Goal: Task Accomplishment & Management: Manage account settings

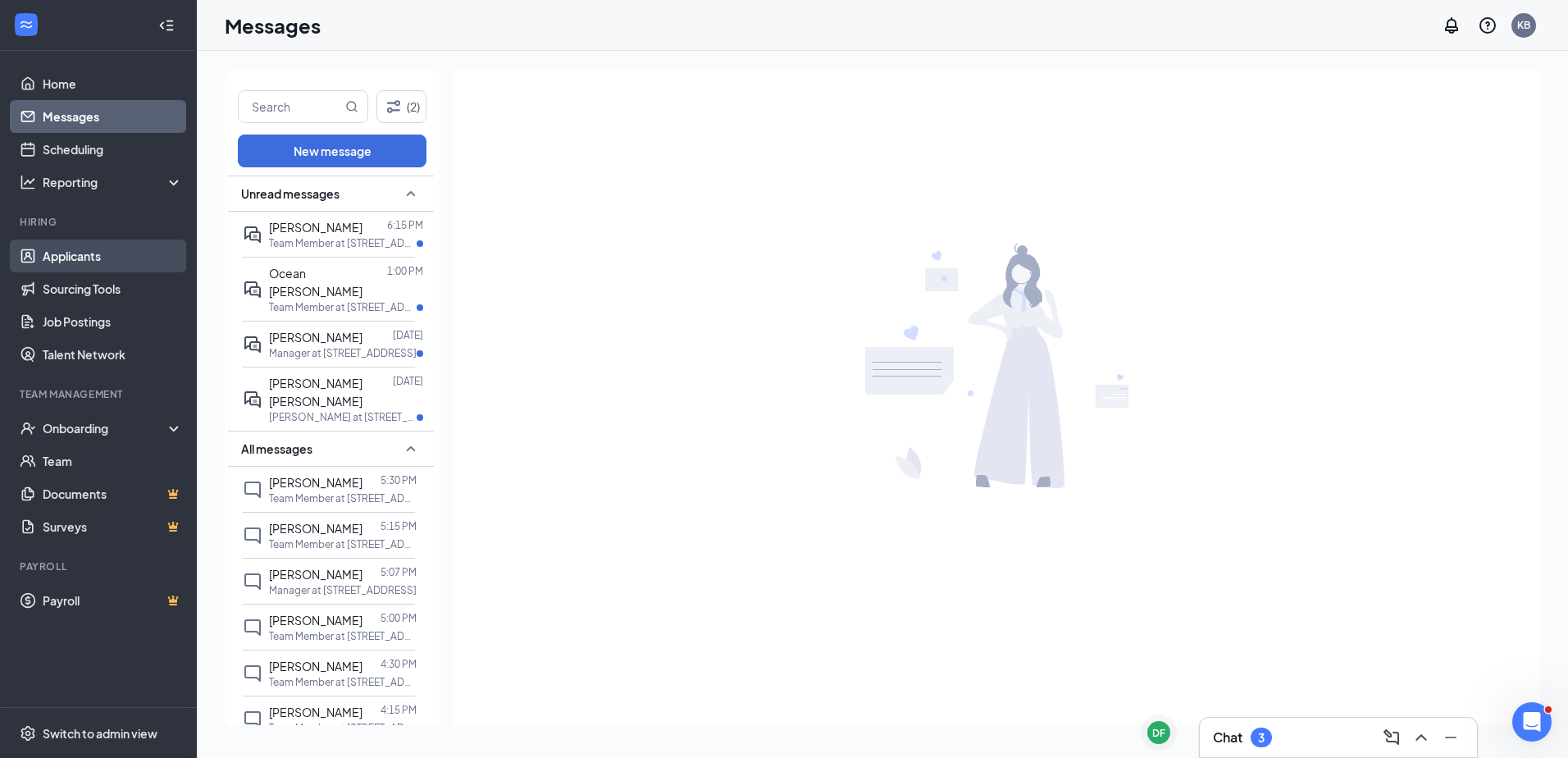
click at [92, 257] on link "Applicants" at bounding box center [112, 255] width 140 height 32
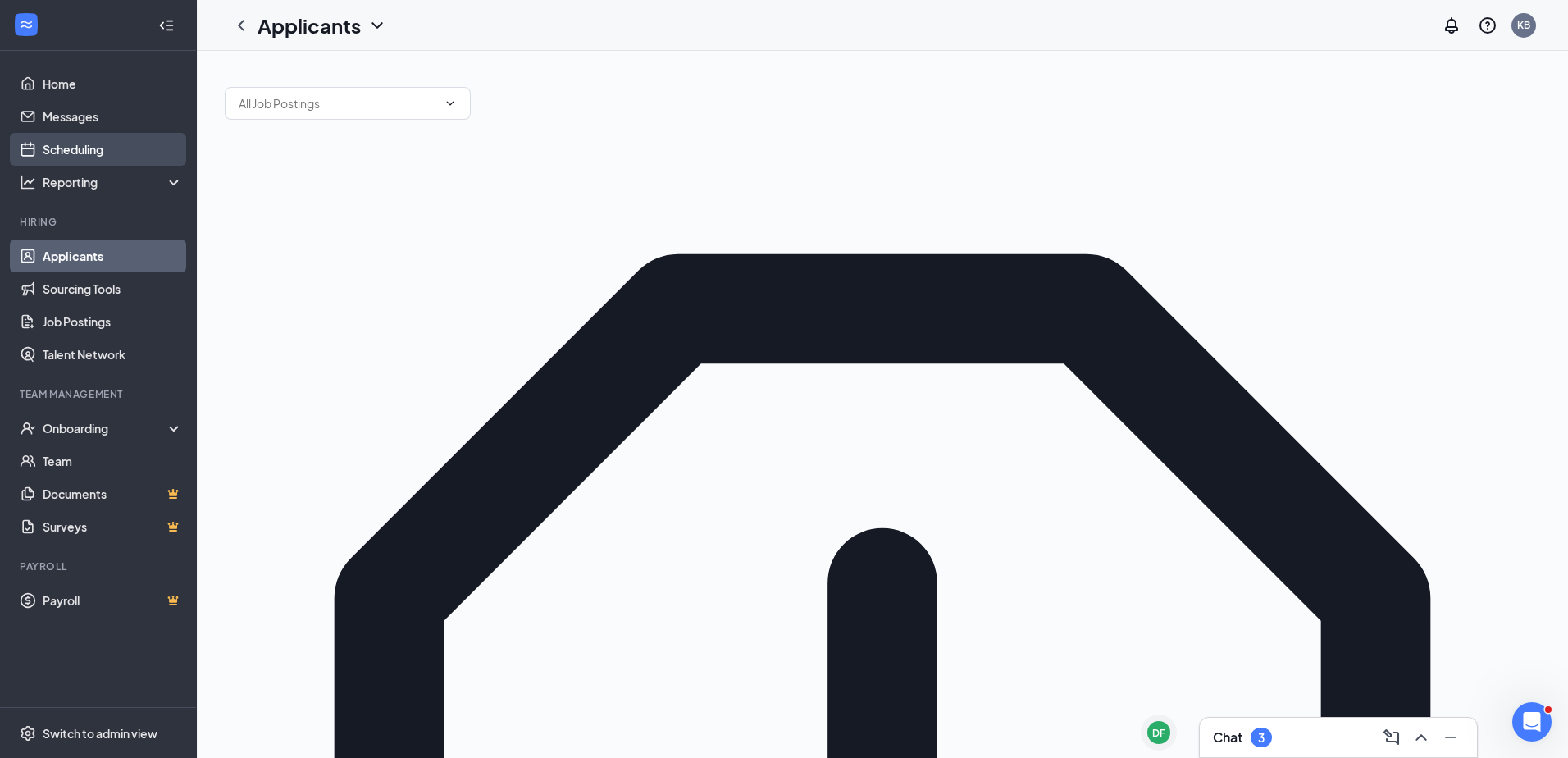
click at [115, 150] on link "Scheduling" at bounding box center [112, 149] width 140 height 32
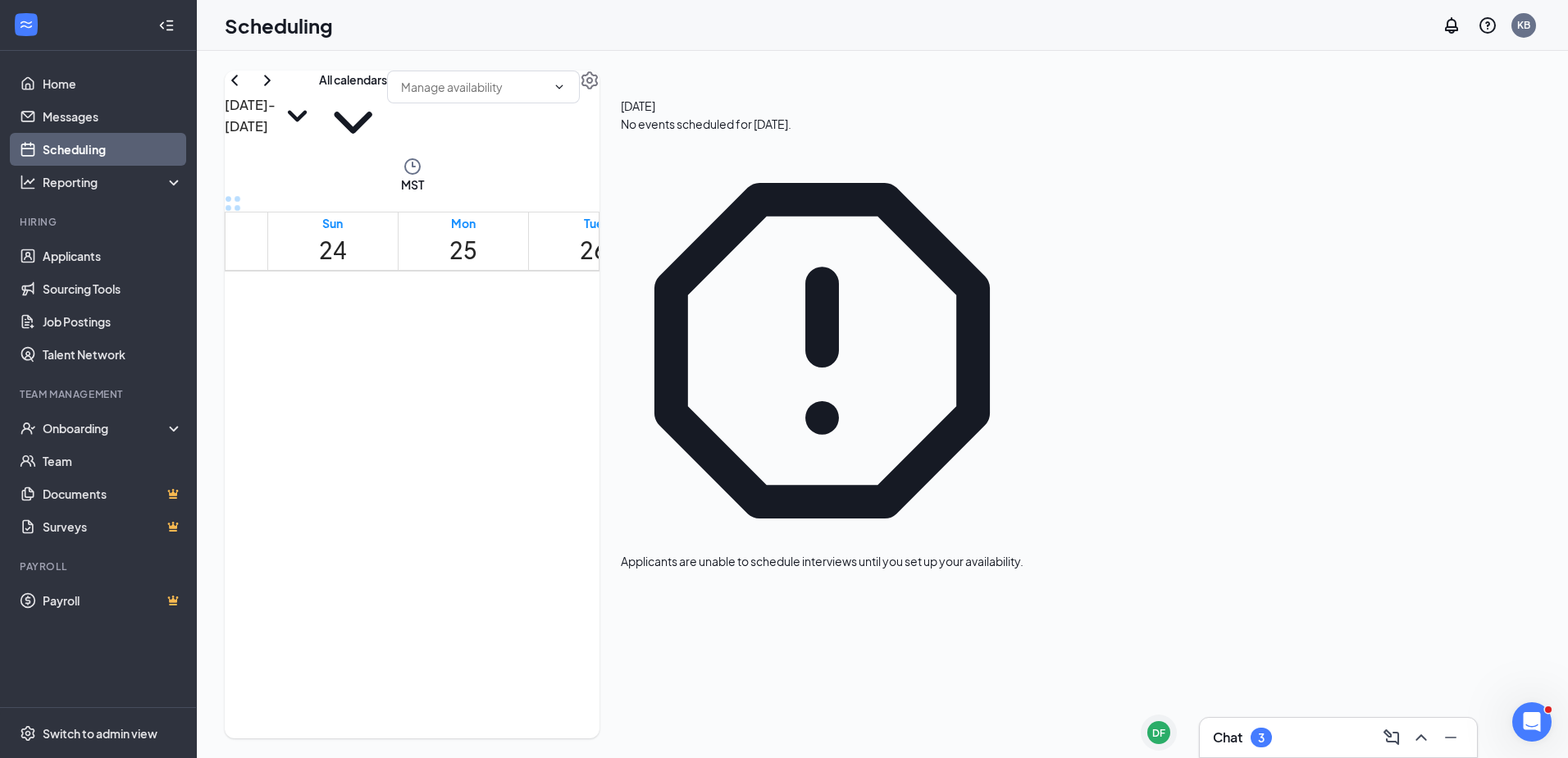
scroll to position [806, 0]
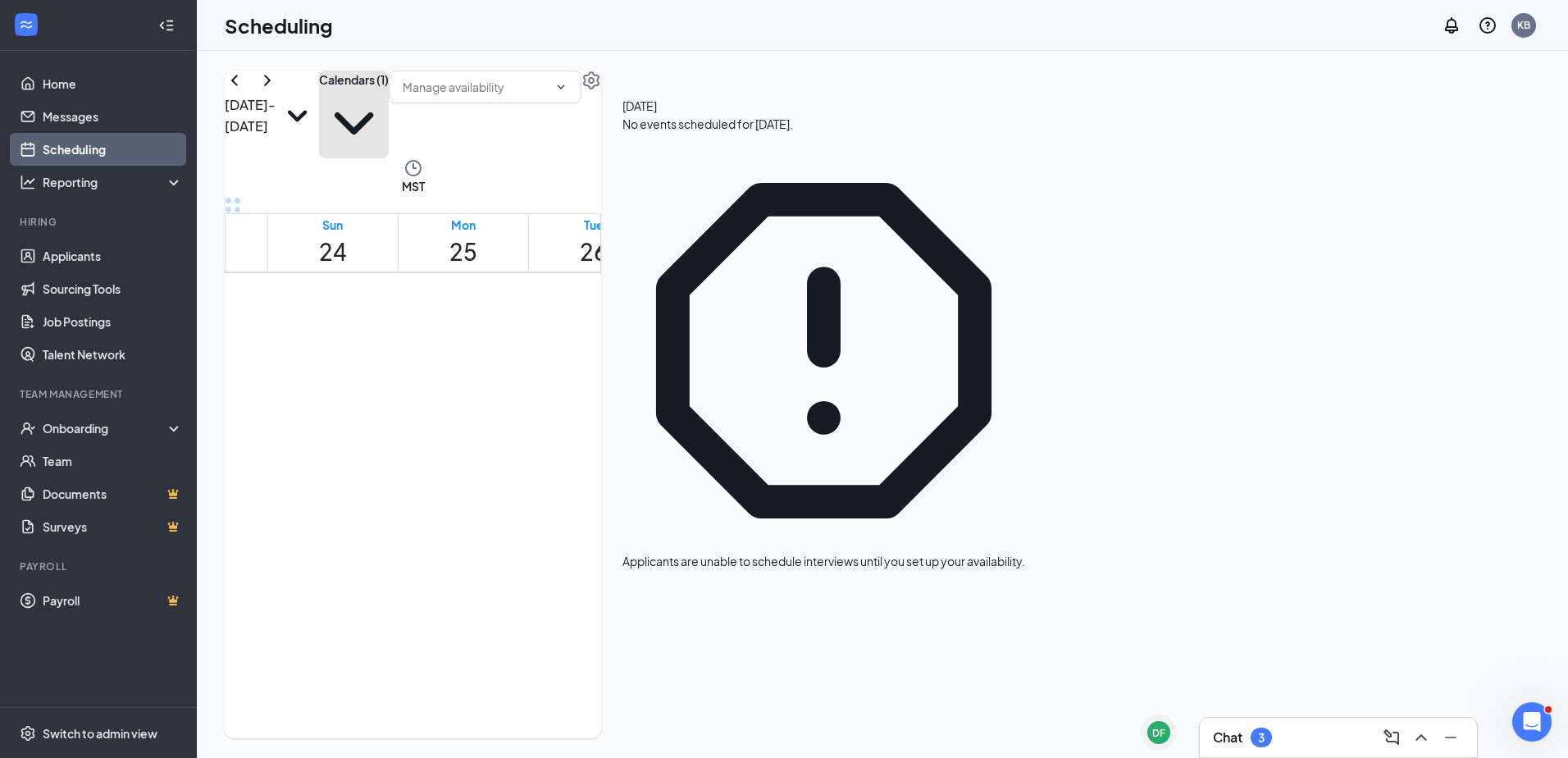
click at [389, 124] on button "Calendars (1)" at bounding box center [353, 114] width 70 height 88
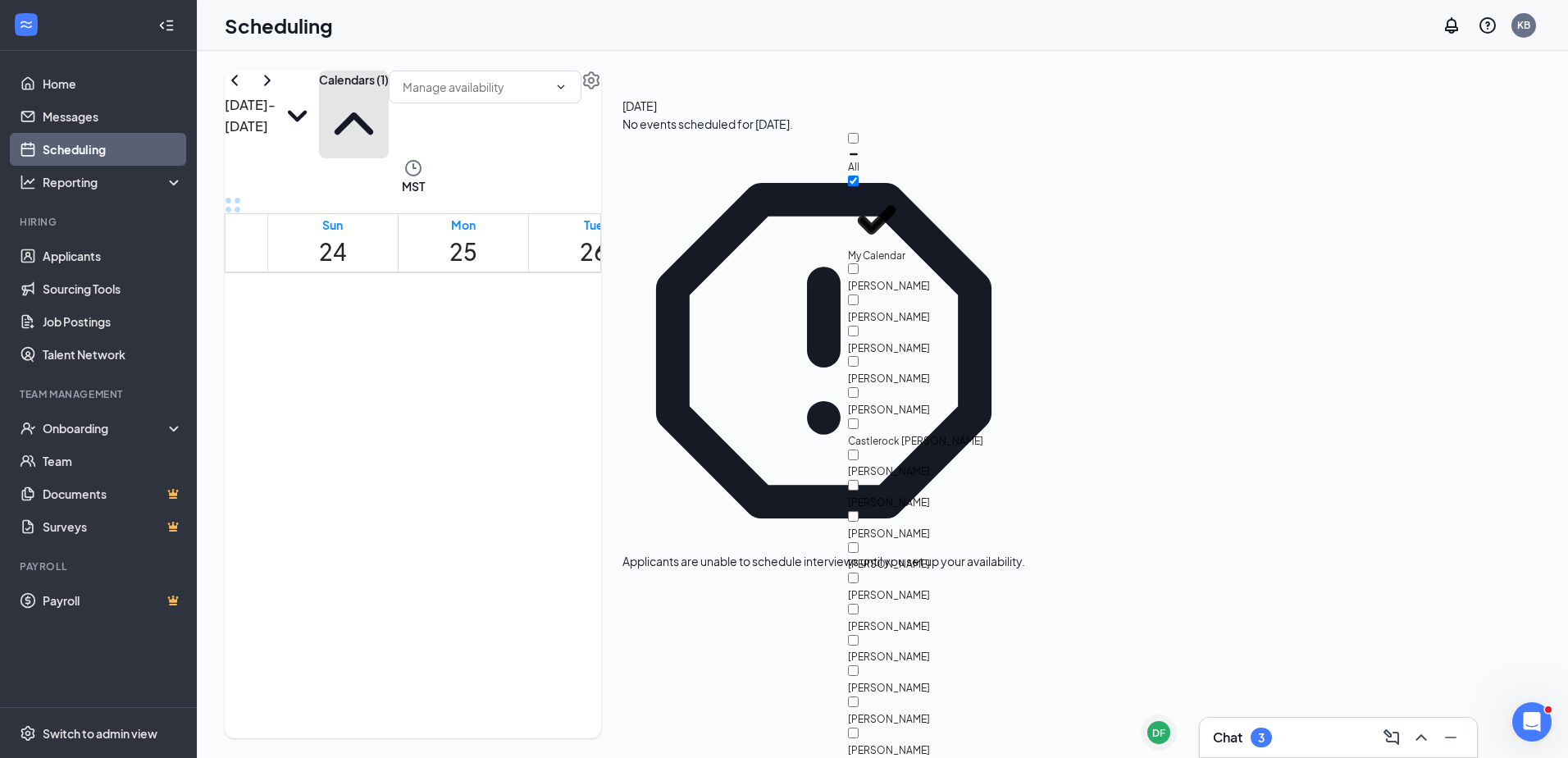
scroll to position [738, 0]
checkbox input "true"
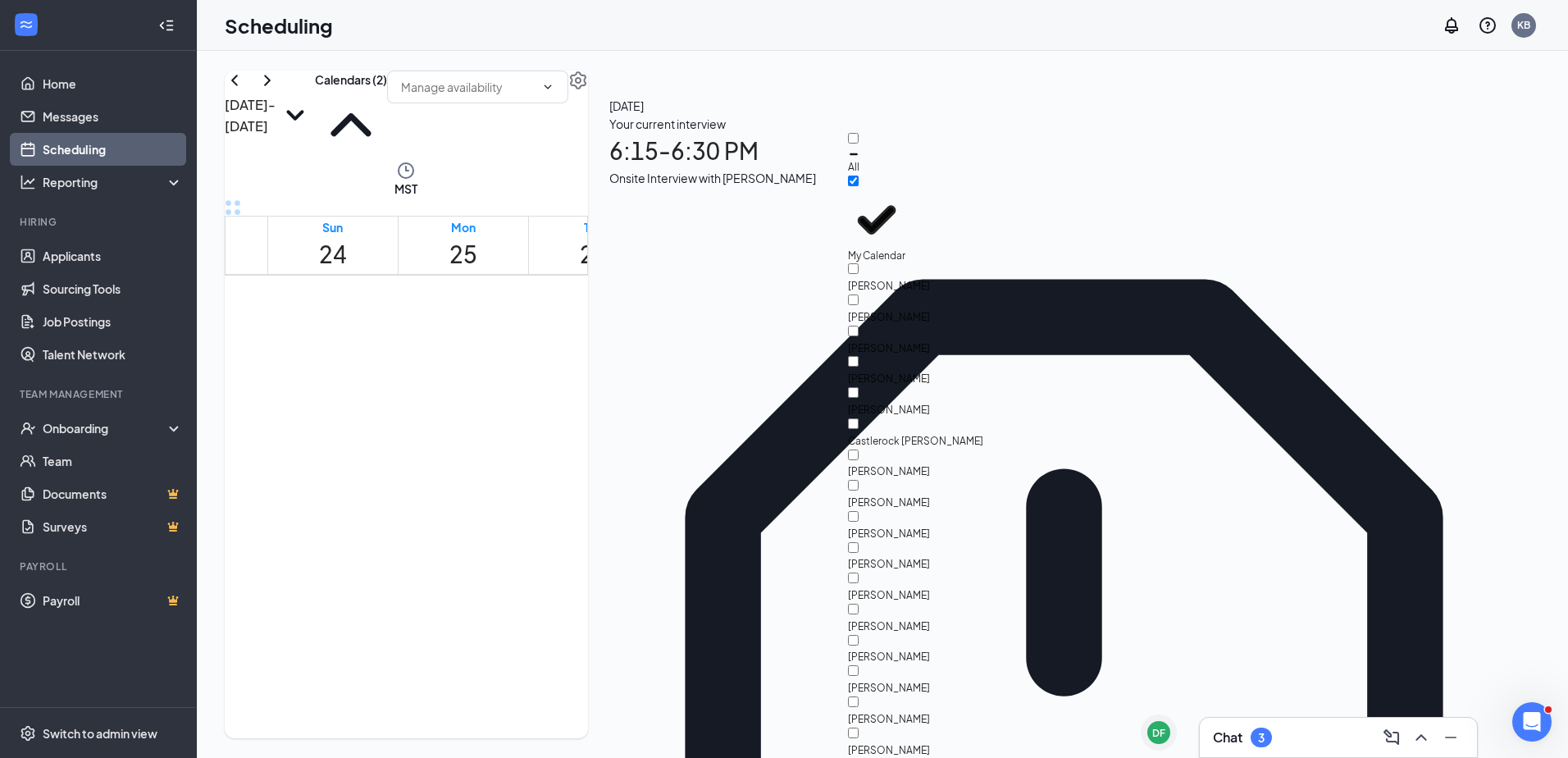
click at [588, 90] on div "[DATE] - [DATE] Calendars (2) MST Sun 24 Mon 25 Tue 26 Wed 27 Thu 28 Fri 29 Sat…" at bounding box center [406, 405] width 363 height 667
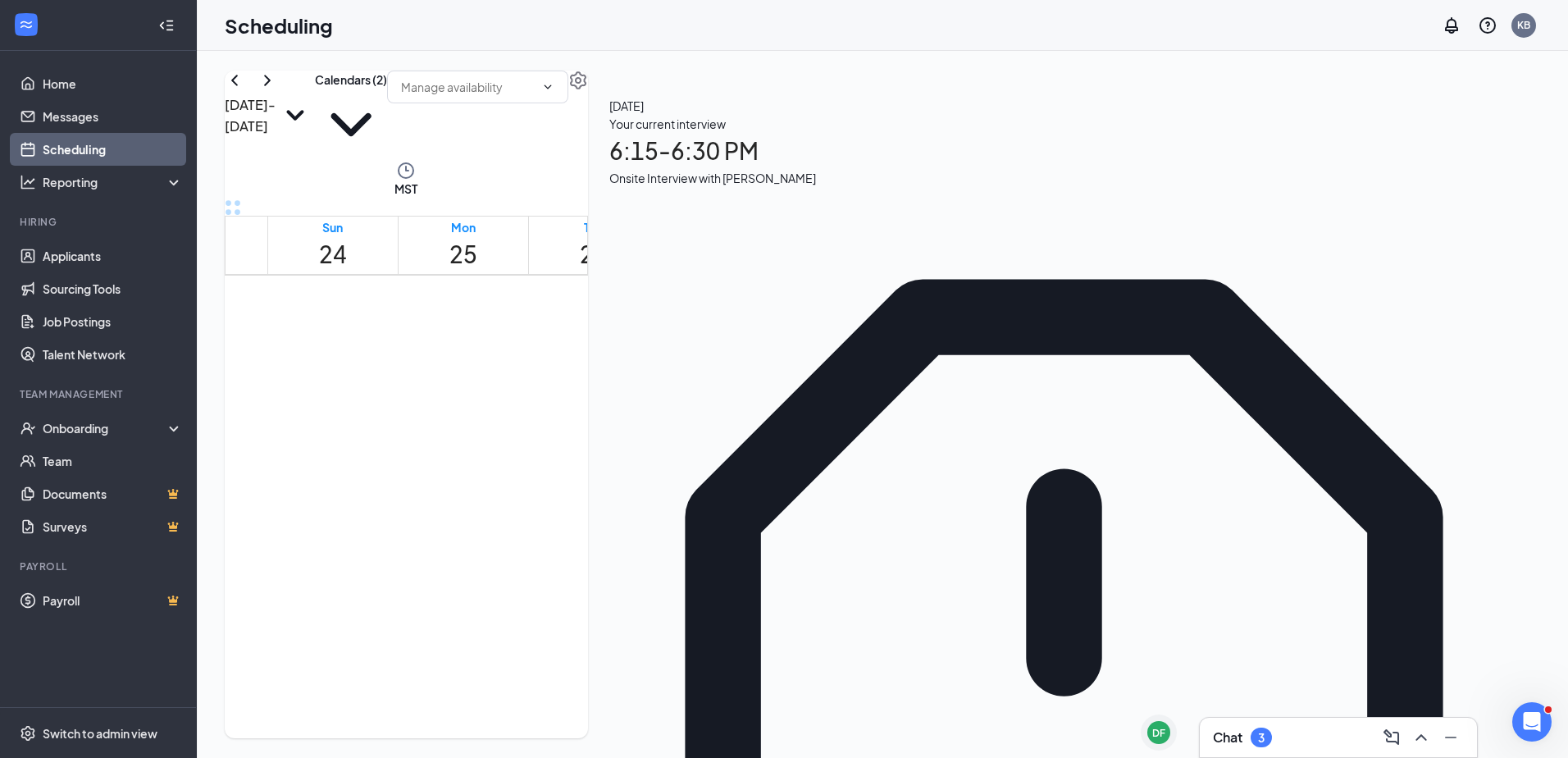
scroll to position [1708, 0]
click at [641, 376] on span "5:30-5:45 PM" at bounding box center [655, 400] width 28 height 47
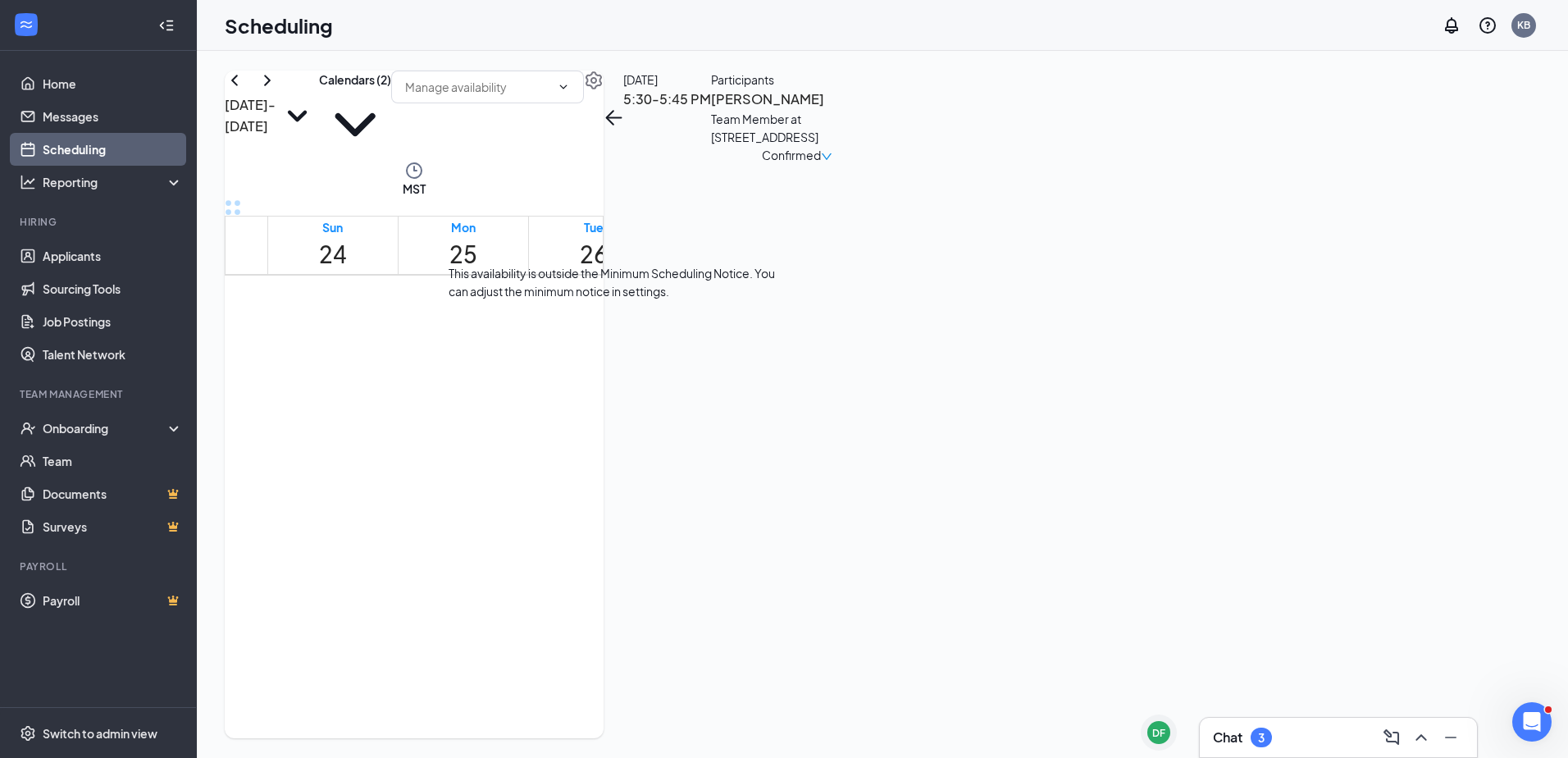
click at [613, 379] on div "5:15-5:30 PM 1" at bounding box center [627, 412] width 28 height 68
click at [613, 376] on span "5:15-5:30 PM" at bounding box center [627, 400] width 28 height 47
click at [883, 146] on div "Team Member at [STREET_ADDRESS]" at bounding box center [796, 128] width 172 height 36
click at [883, 110] on h3 "[PERSON_NAME]" at bounding box center [796, 99] width 172 height 22
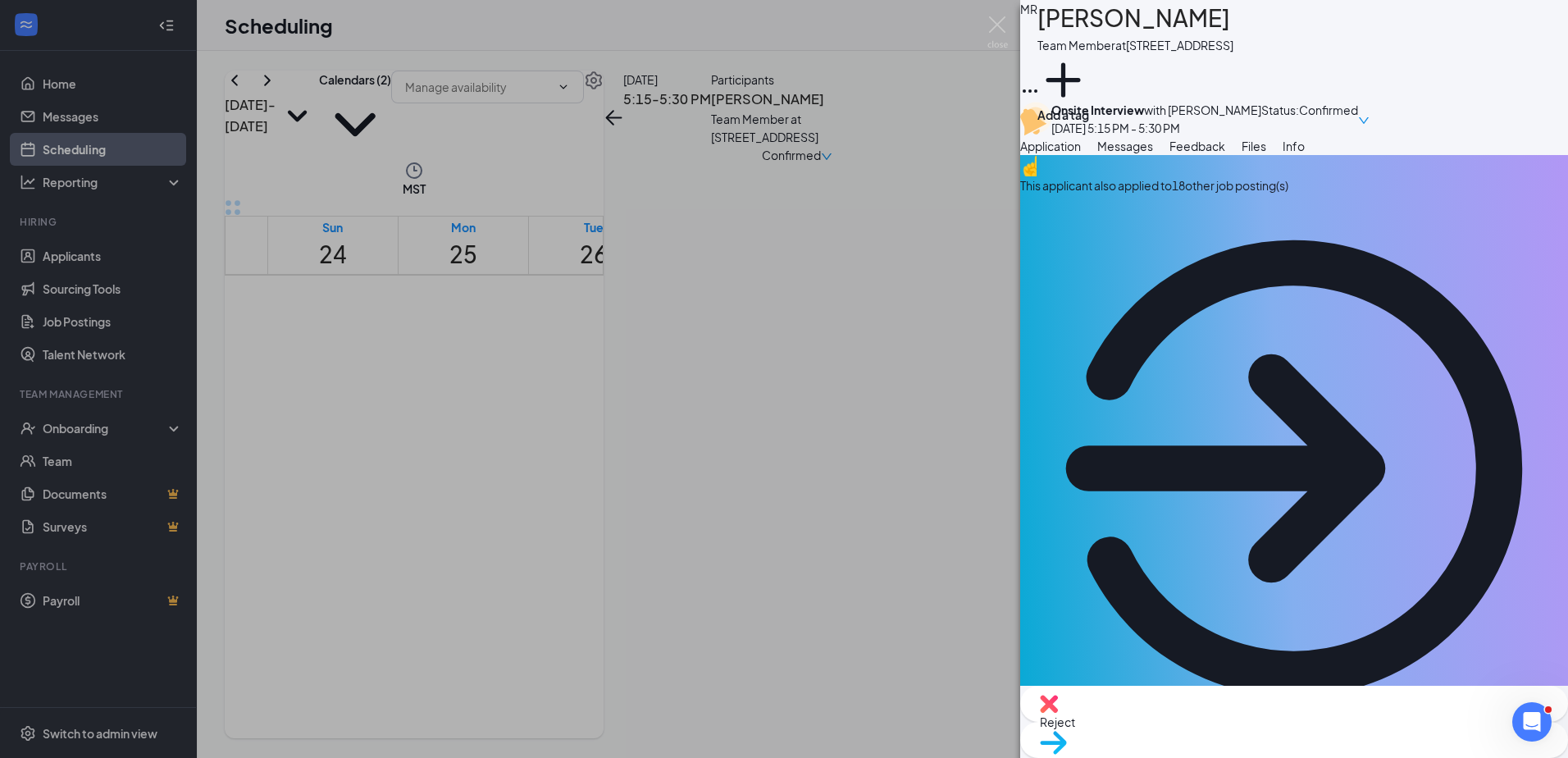
click at [1237, 715] on div "Reject" at bounding box center [1293, 703] width 547 height 36
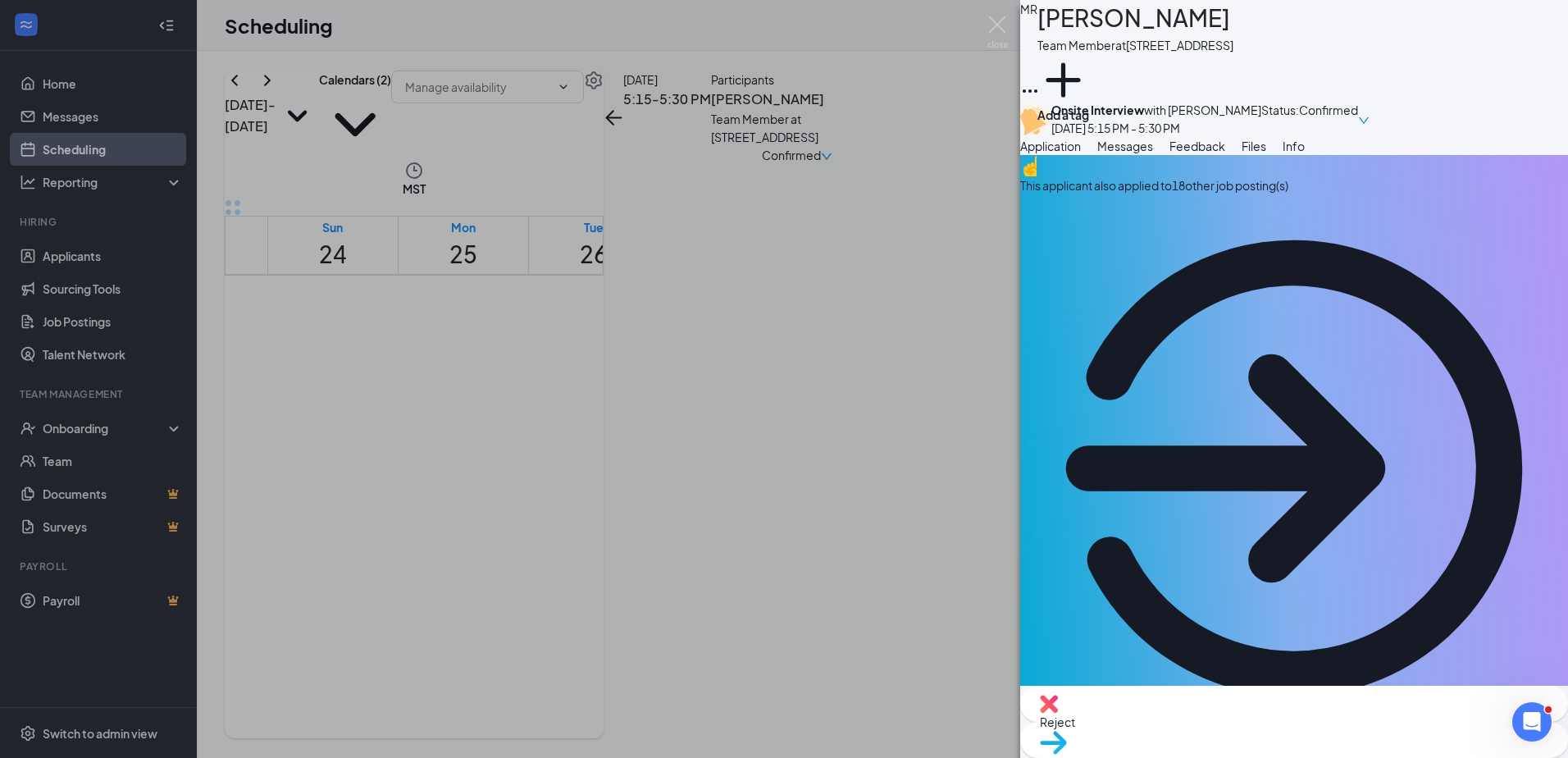
click at [996, 27] on img at bounding box center [997, 32] width 21 height 32
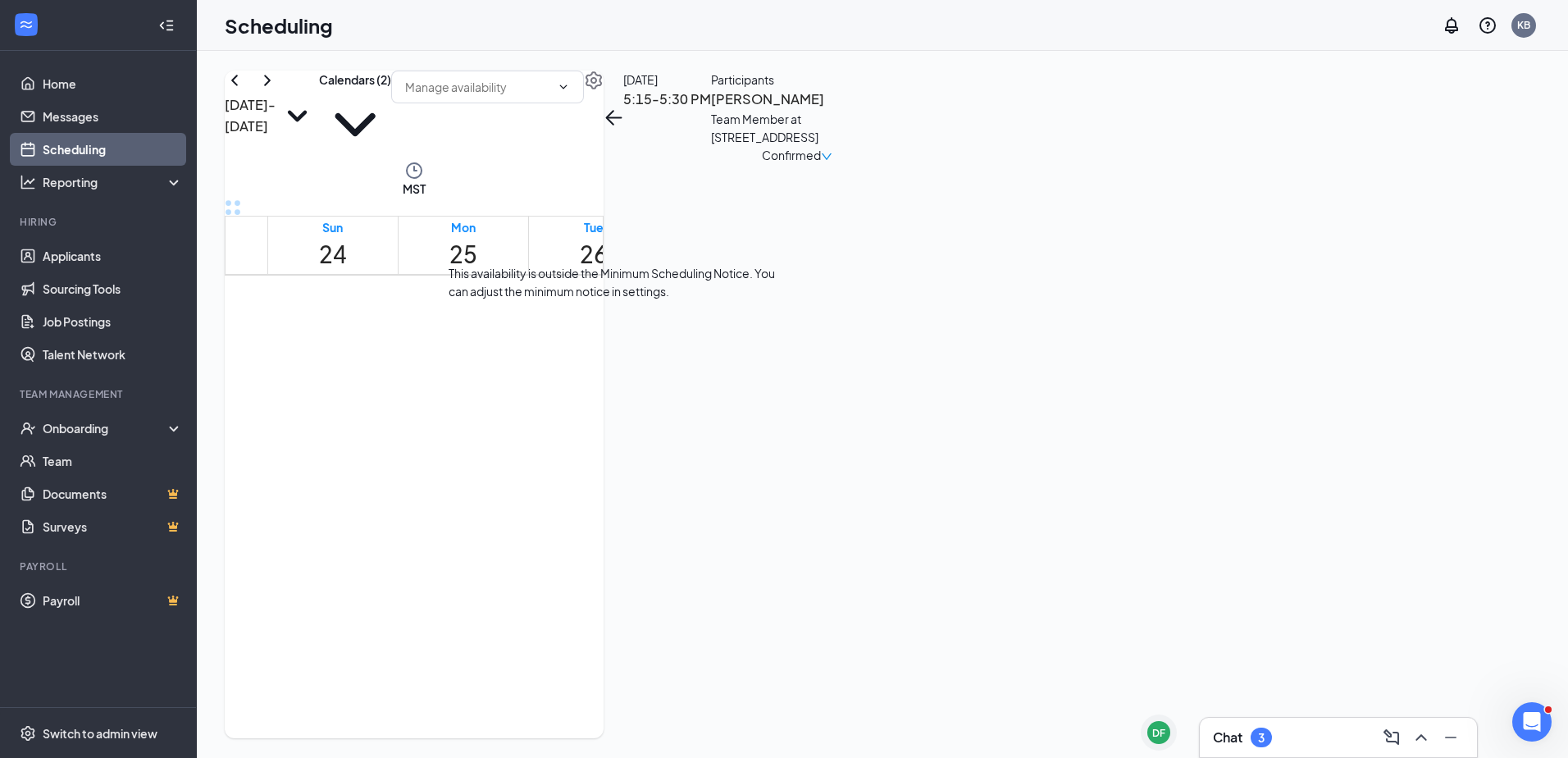
click at [641, 376] on span "5:30-5:45 PM" at bounding box center [655, 400] width 28 height 47
click at [669, 395] on span "6:00-6:15 PM" at bounding box center [683, 400] width 28 height 47
click at [883, 110] on h3 "[PERSON_NAME]" at bounding box center [796, 99] width 172 height 22
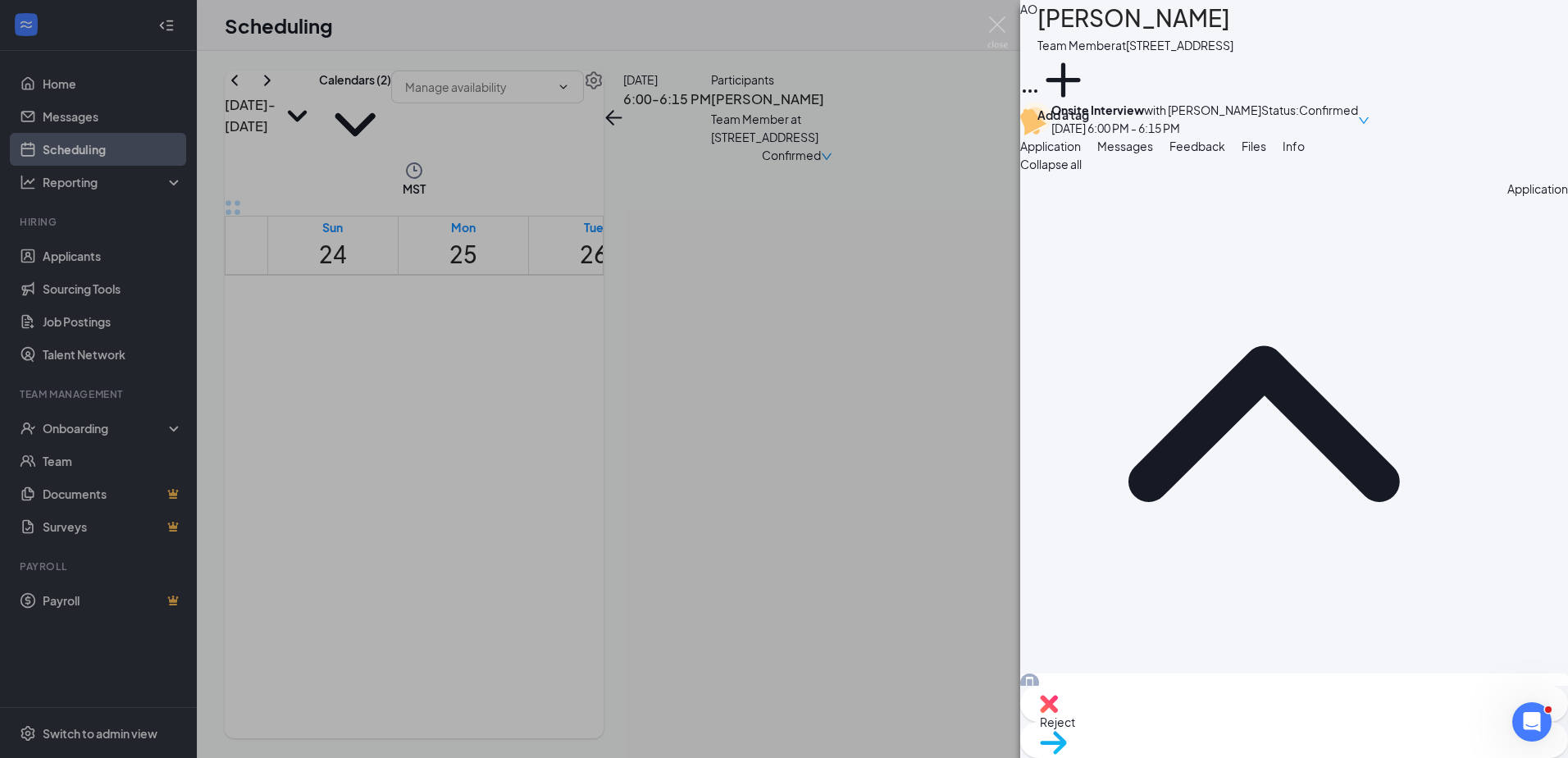
click at [1075, 724] on span "Reject" at bounding box center [1057, 721] width 35 height 15
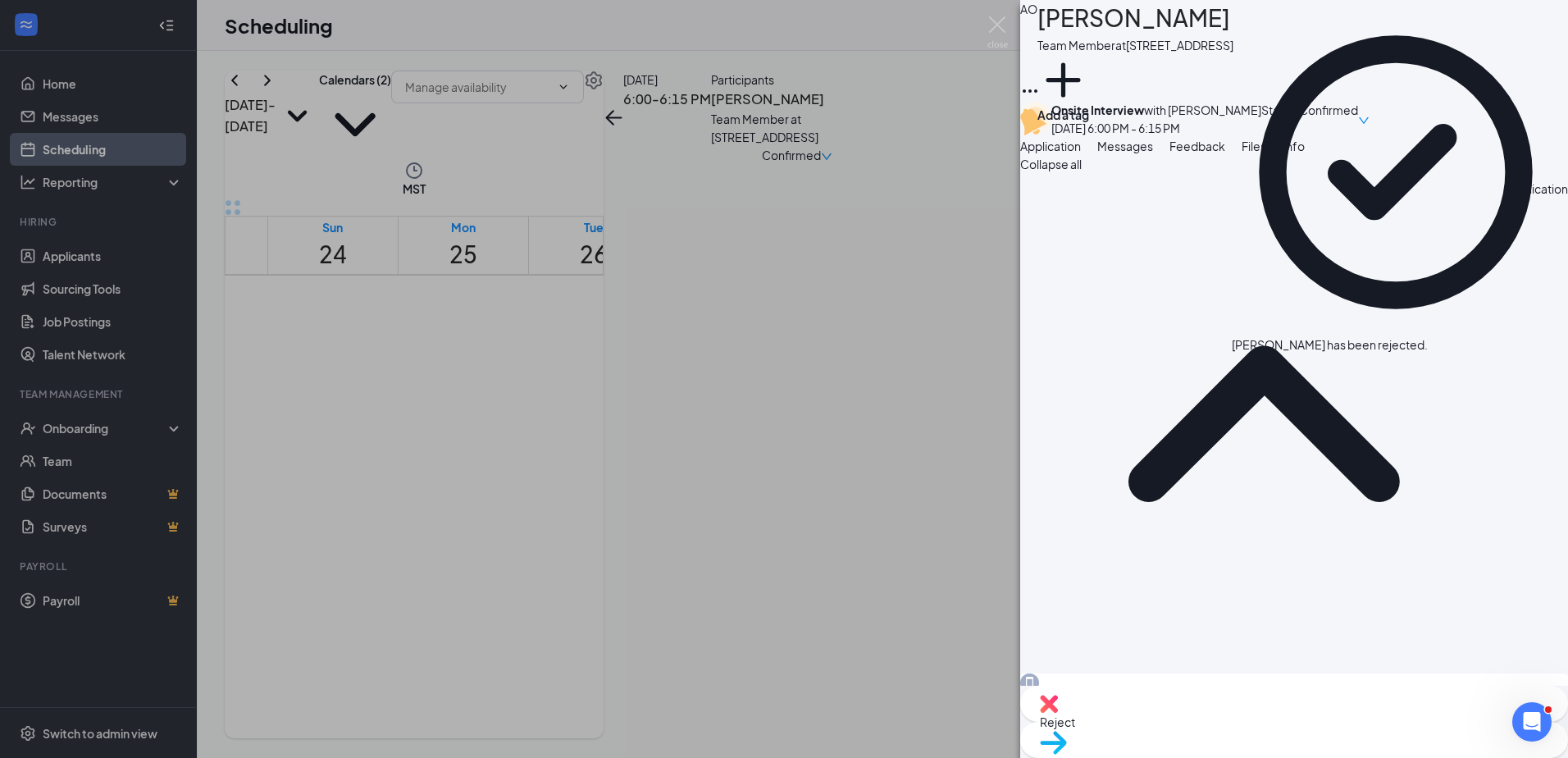
click at [1442, 341] on icon "Cross" at bounding box center [1437, 346] width 10 height 10
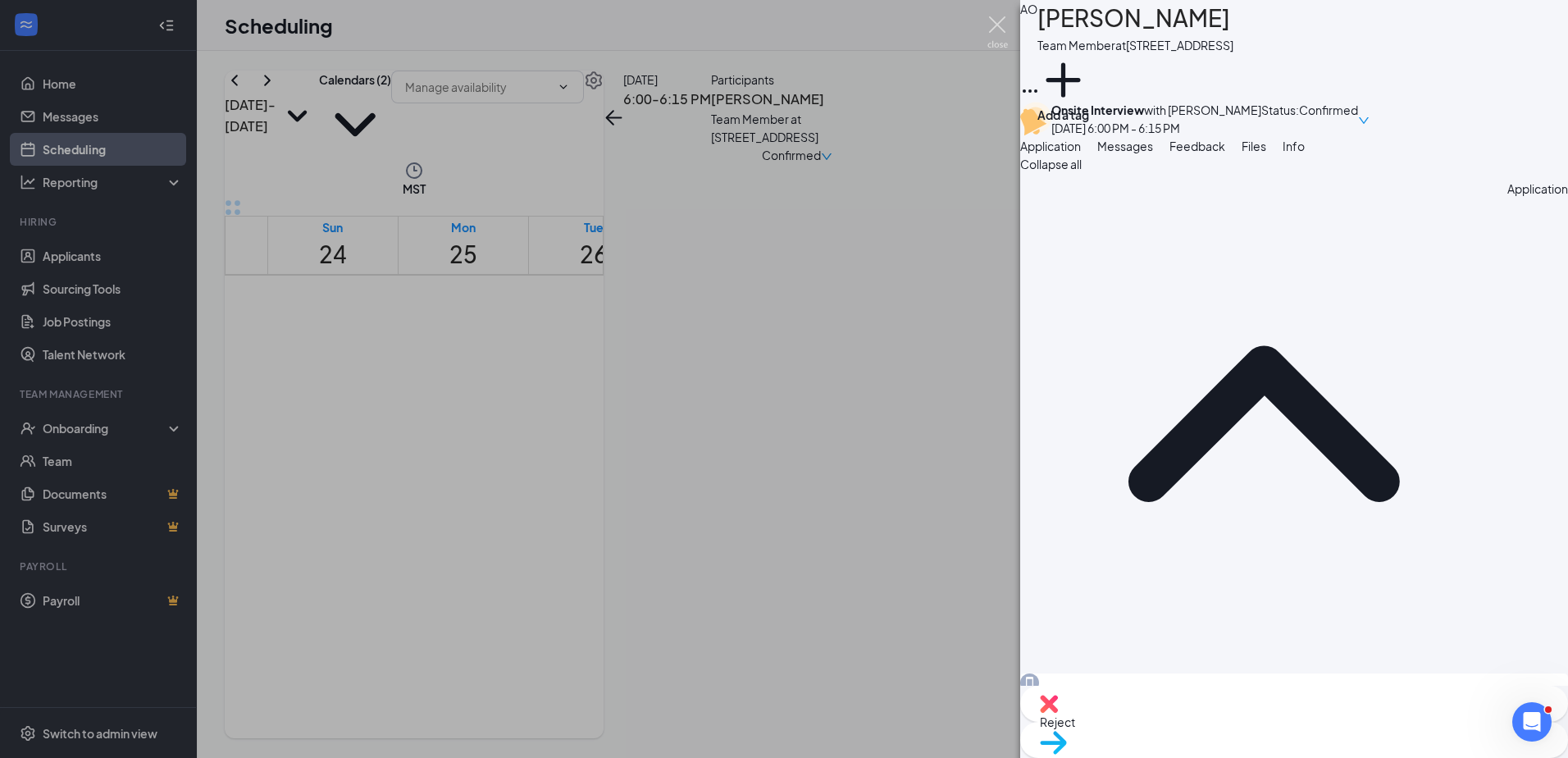
click at [1003, 22] on img at bounding box center [997, 32] width 21 height 32
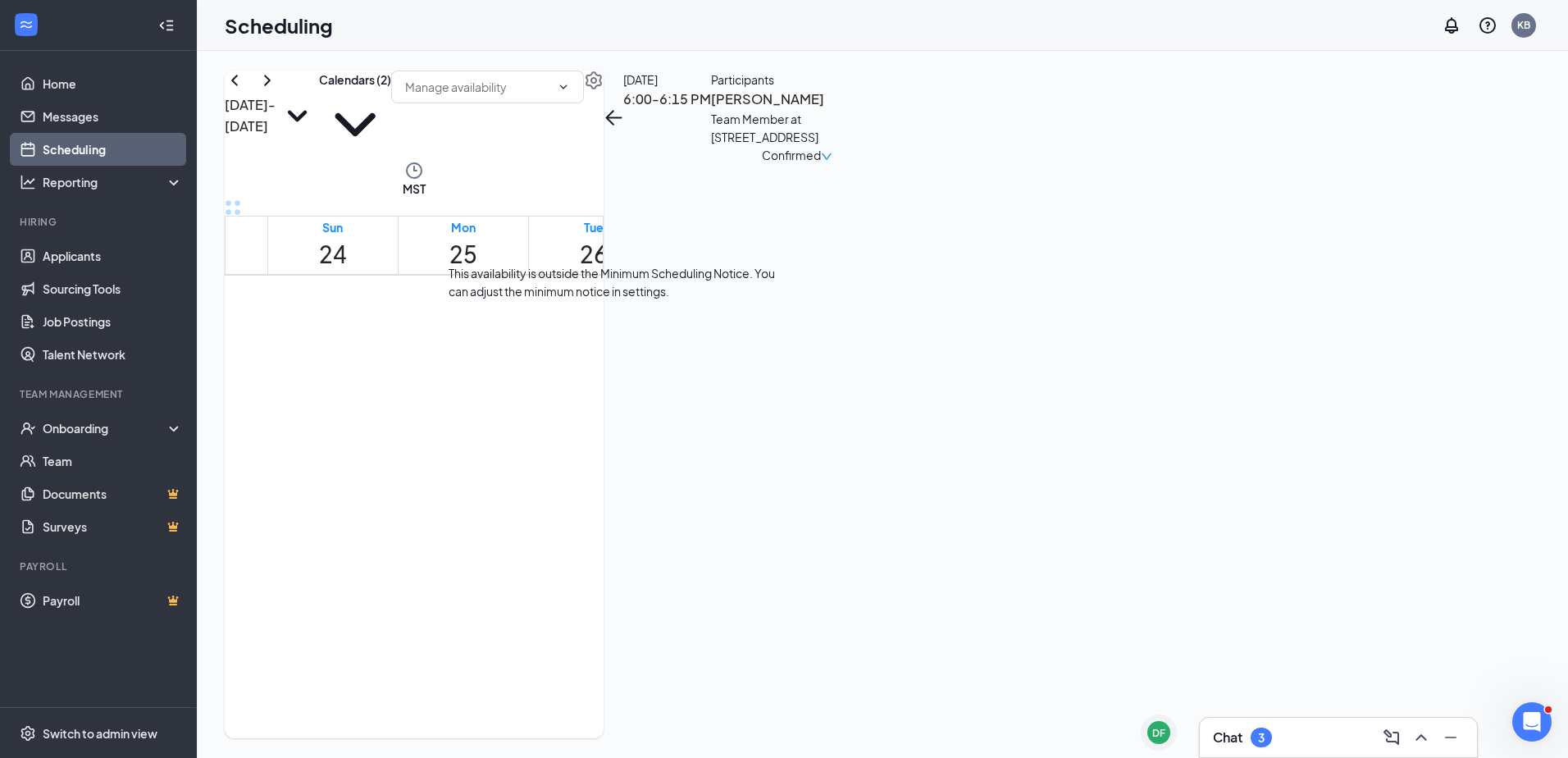
click at [697, 424] on span "6:15-6:30 PM" at bounding box center [711, 400] width 28 height 47
click at [724, 424] on span "6:30-6:45 PM" at bounding box center [738, 400] width 28 height 47
